Goal: Check status: Check status

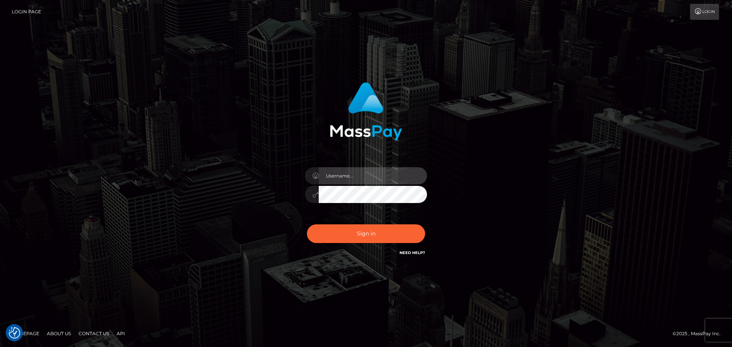
click at [369, 178] on input "text" at bounding box center [373, 175] width 108 height 17
type input "georgio.nmible"
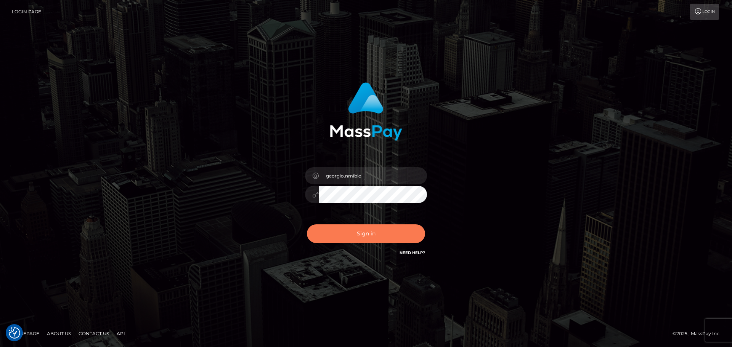
click at [372, 234] on button "Sign in" at bounding box center [366, 234] width 118 height 19
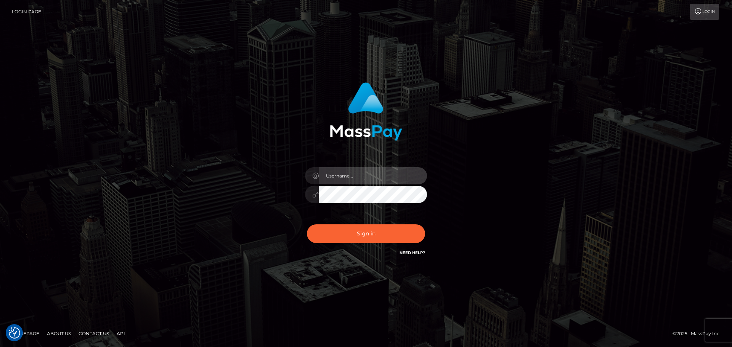
drag, startPoint x: 357, startPoint y: 180, endPoint x: 361, endPoint y: 184, distance: 5.7
click at [357, 180] on input "text" at bounding box center [373, 175] width 108 height 17
type input "georgio.nmible"
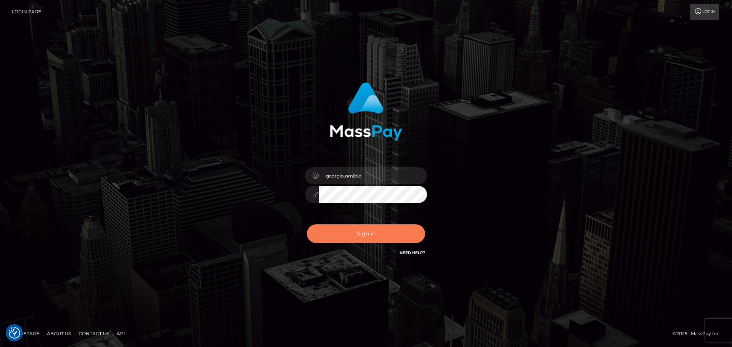
click at [356, 228] on button "Sign in" at bounding box center [366, 234] width 118 height 19
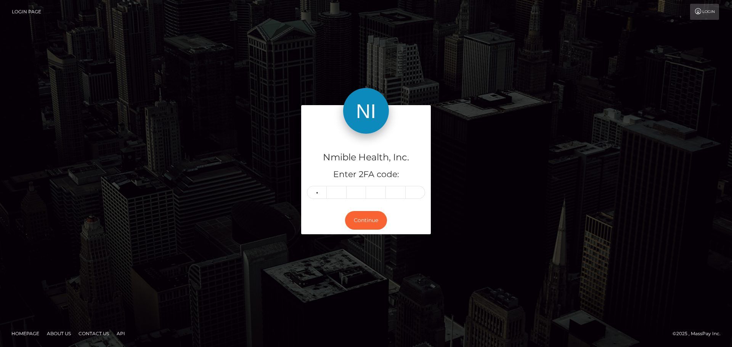
type input "4"
type input "7"
type input "9"
type input "0"
type input "2"
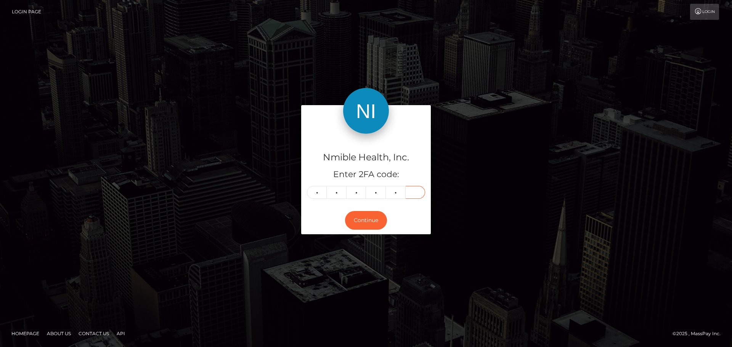
type input "2"
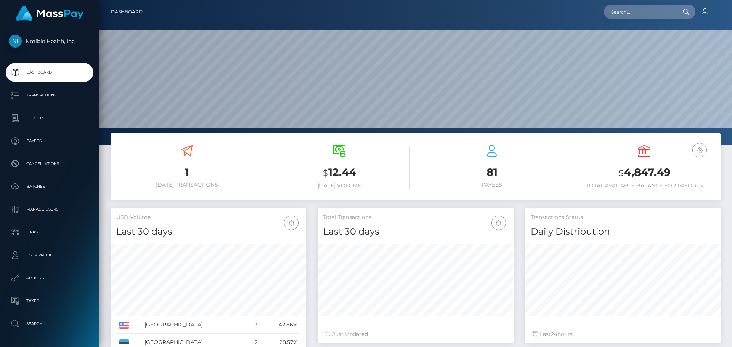
scroll to position [135, 196]
click at [190, 183] on h6 "Today Transactions" at bounding box center [186, 185] width 141 height 6
click at [181, 176] on h3 "1" at bounding box center [186, 172] width 141 height 15
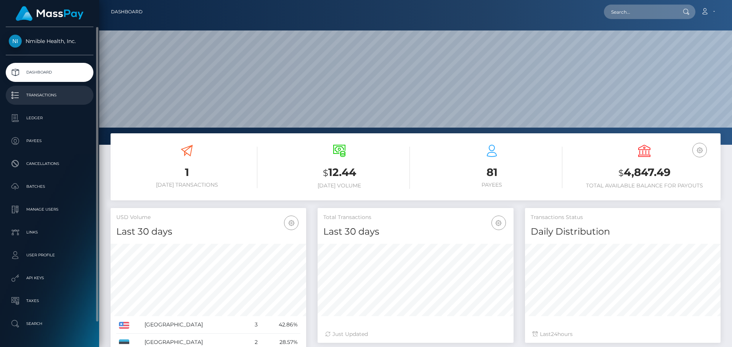
click at [34, 93] on p "Transactions" at bounding box center [50, 95] width 82 height 11
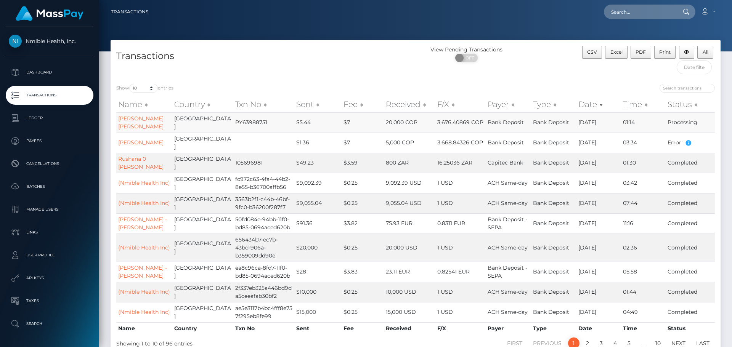
click at [342, 125] on td "$7" at bounding box center [363, 122] width 42 height 20
click at [686, 141] on icon "button" at bounding box center [688, 143] width 9 height 10
click at [361, 73] on div "Transactions" at bounding box center [263, 62] width 305 height 32
click at [294, 123] on td "$5.44" at bounding box center [317, 122] width 47 height 20
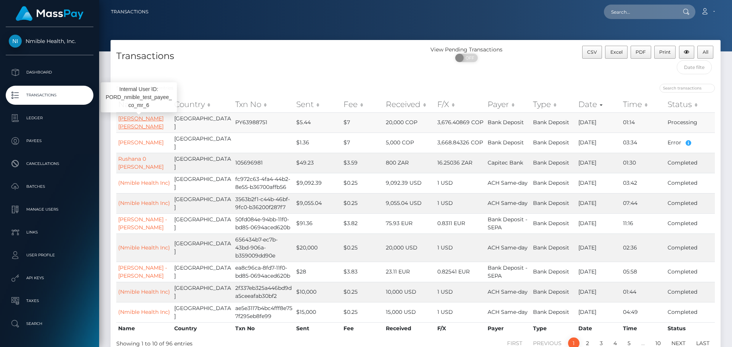
click at [150, 122] on link "MARIA PIEDAD ALVAREZ RUIZ" at bounding box center [140, 122] width 45 height 15
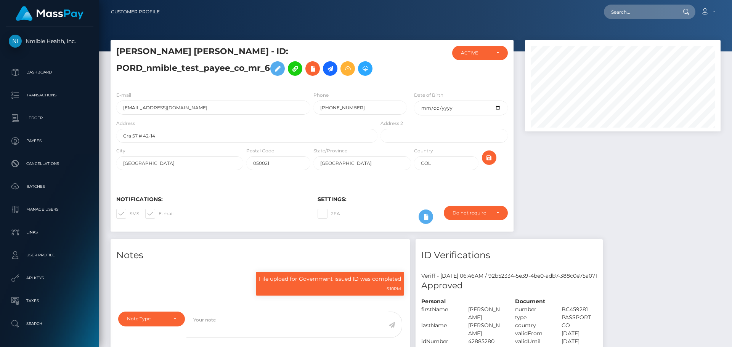
scroll to position [91, 196]
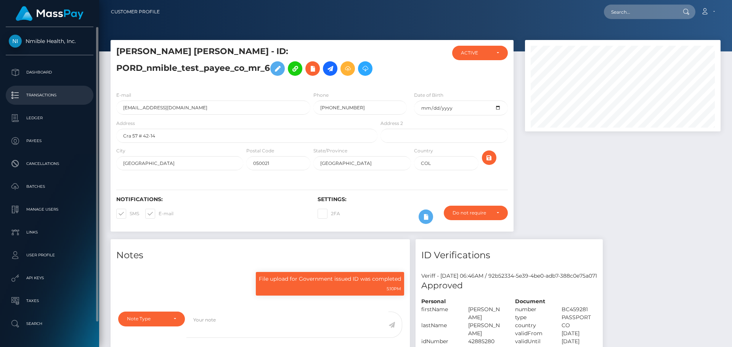
click at [32, 93] on p "Transactions" at bounding box center [50, 95] width 82 height 11
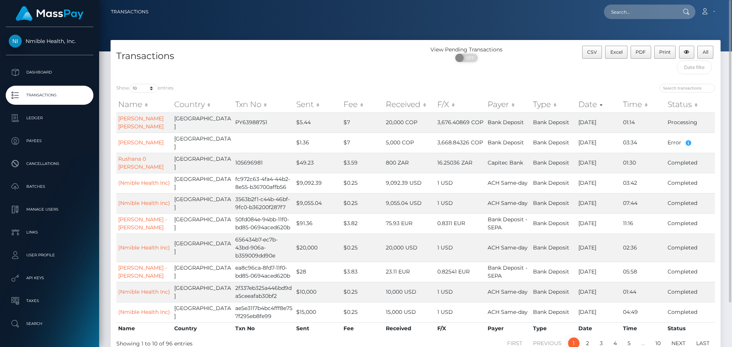
click at [337, 64] on div "Transactions" at bounding box center [263, 62] width 305 height 32
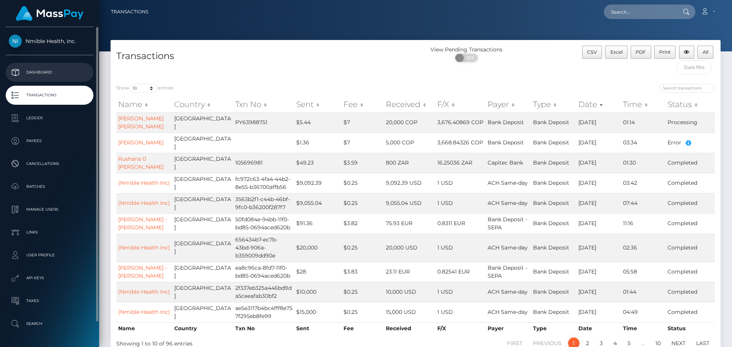
click at [60, 72] on p "Dashboard" at bounding box center [50, 72] width 82 height 11
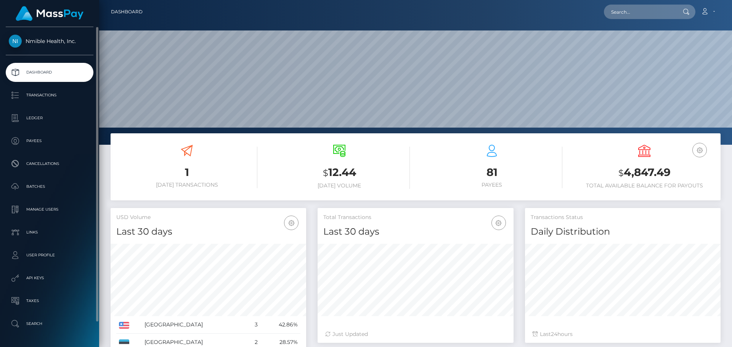
scroll to position [135, 196]
